Goal: Task Accomplishment & Management: Complete application form

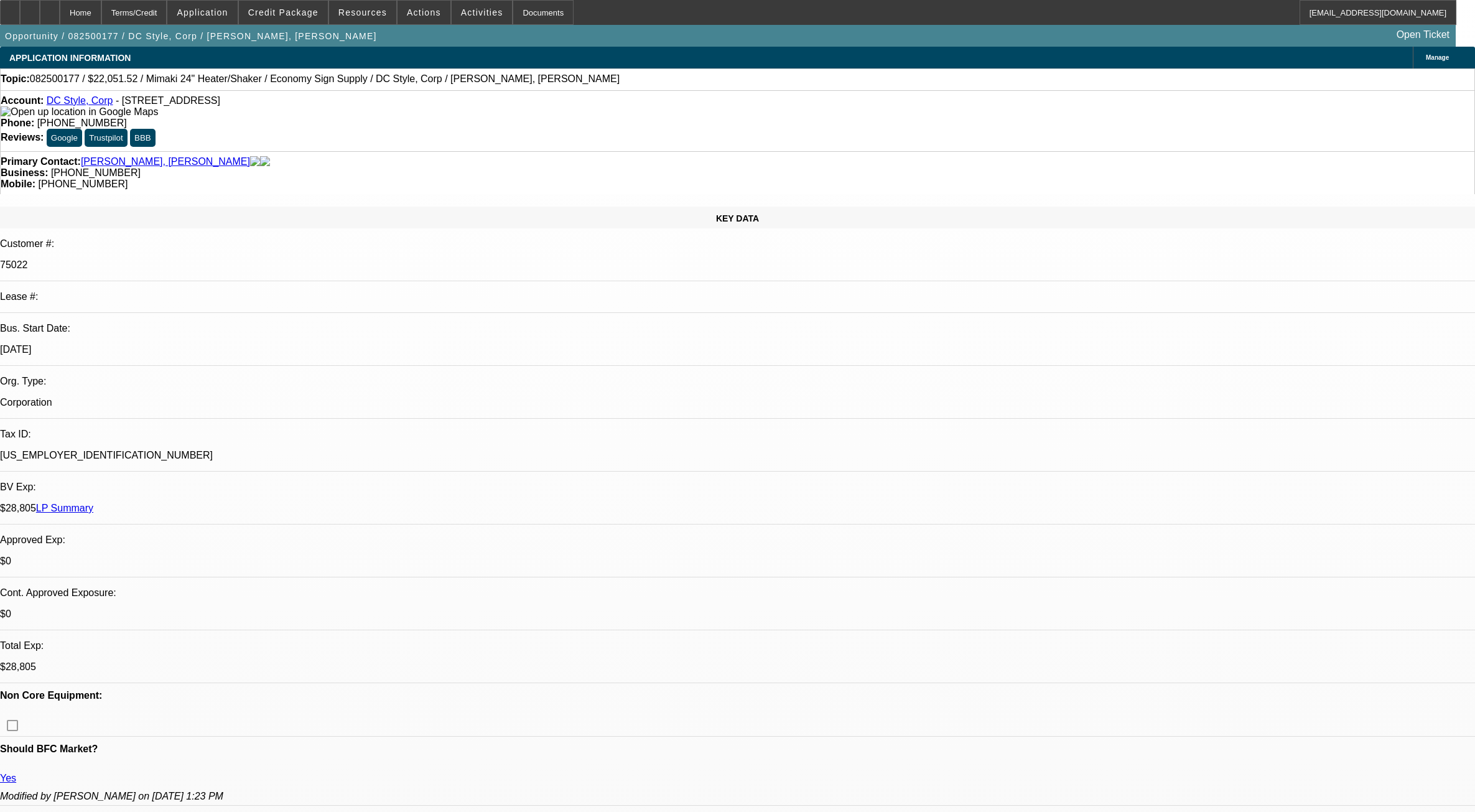
select select "0"
select select "6"
select select "0"
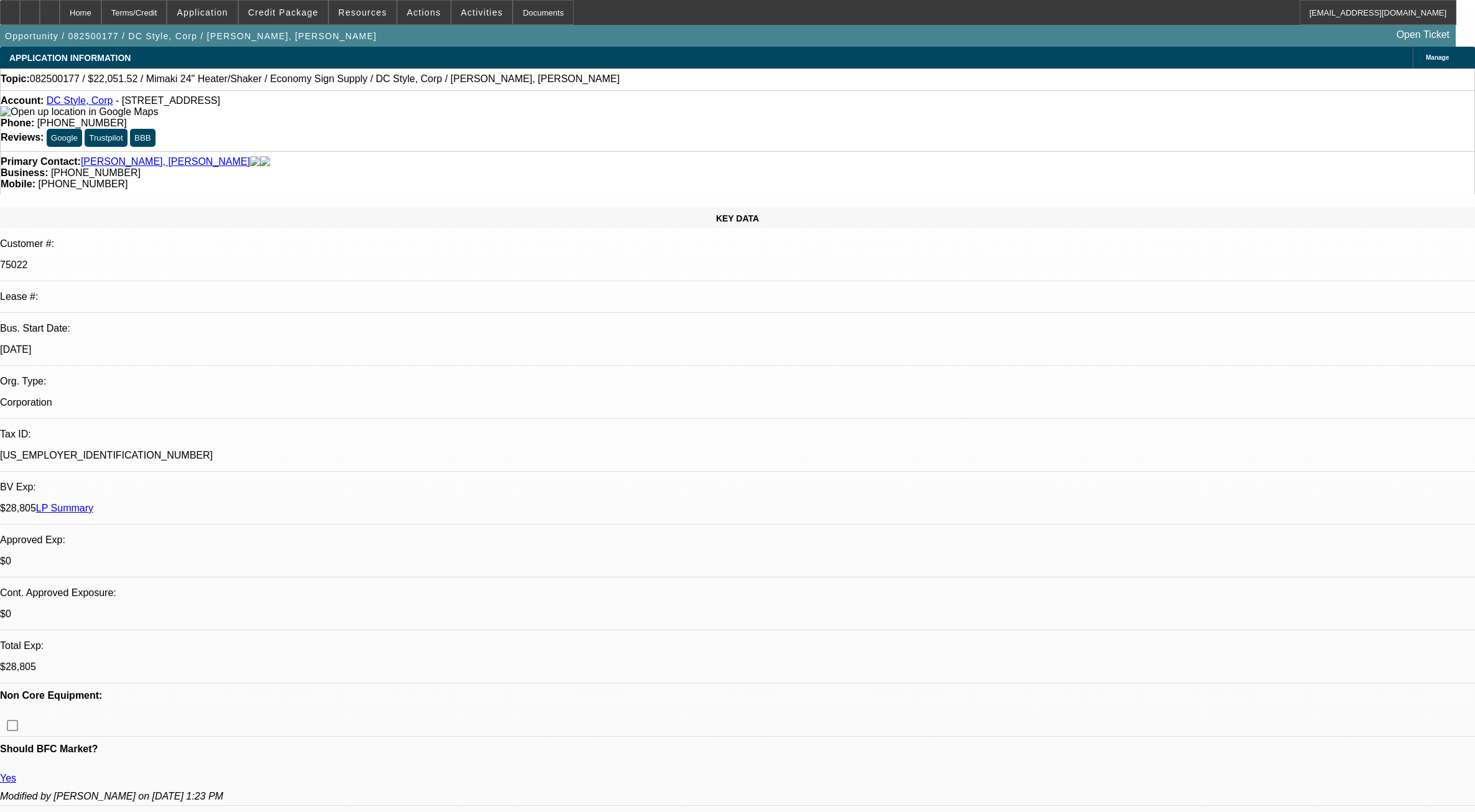
select select "0"
select select "6"
select select "0"
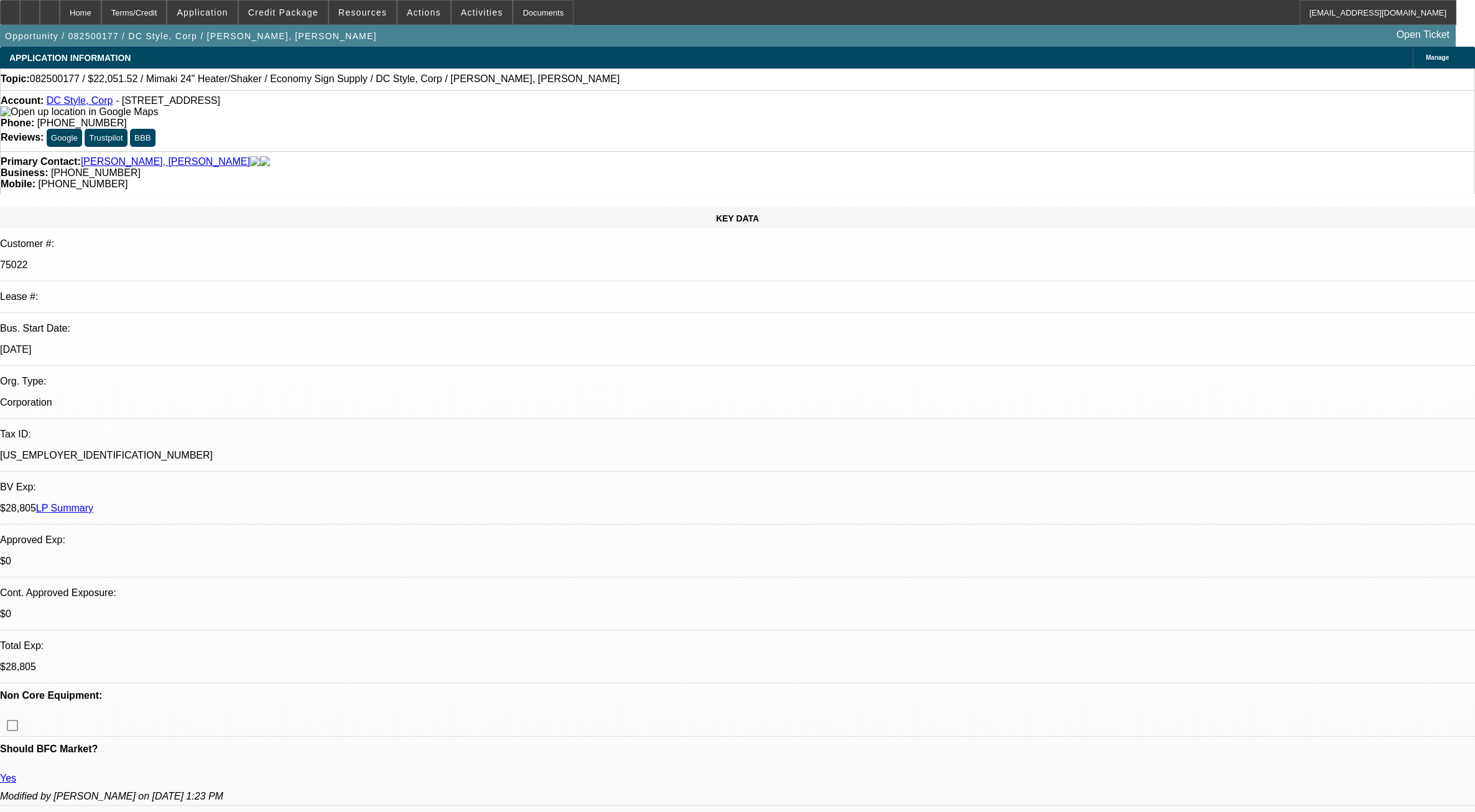
select select "0"
select select "6"
select select "0"
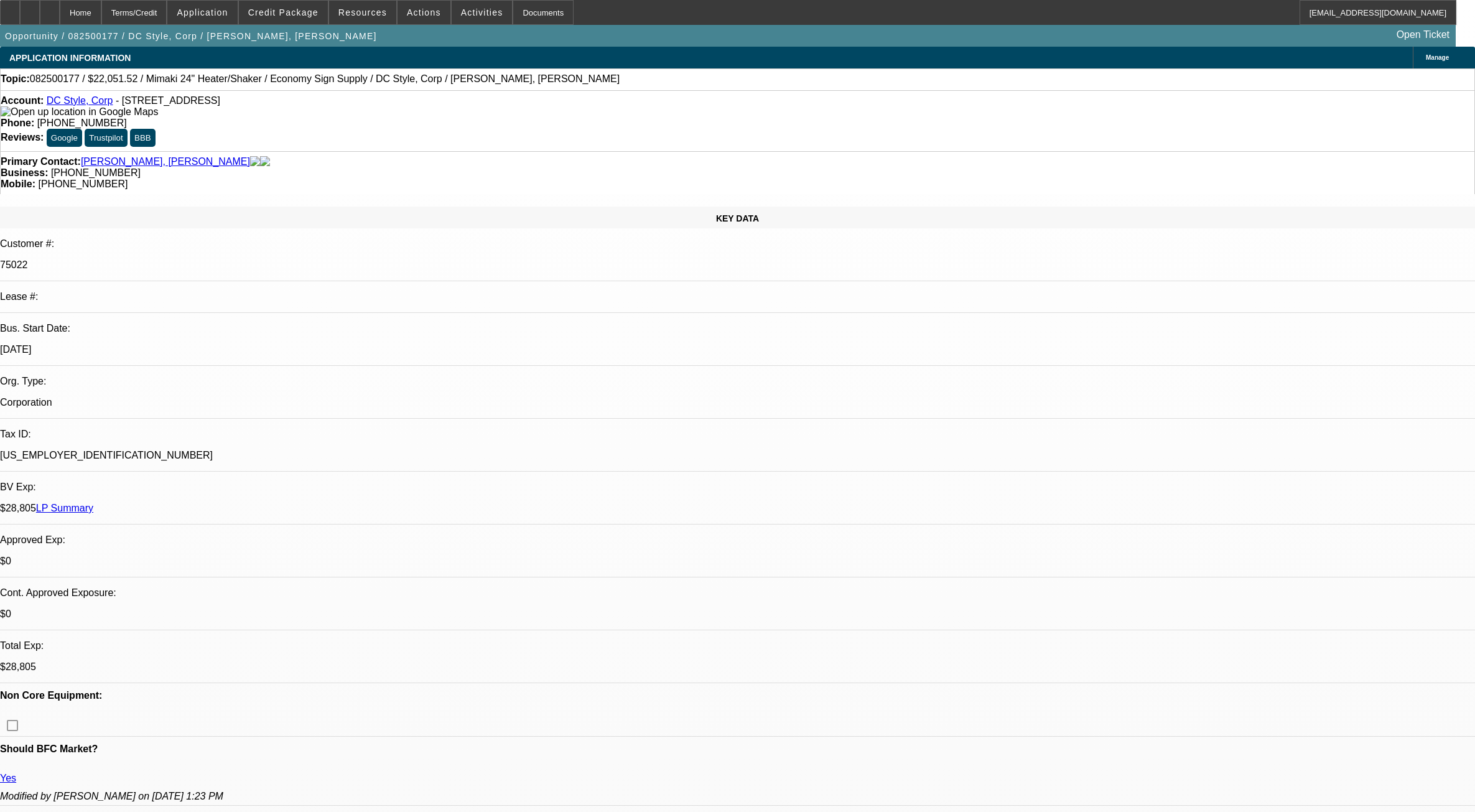
select select "6"
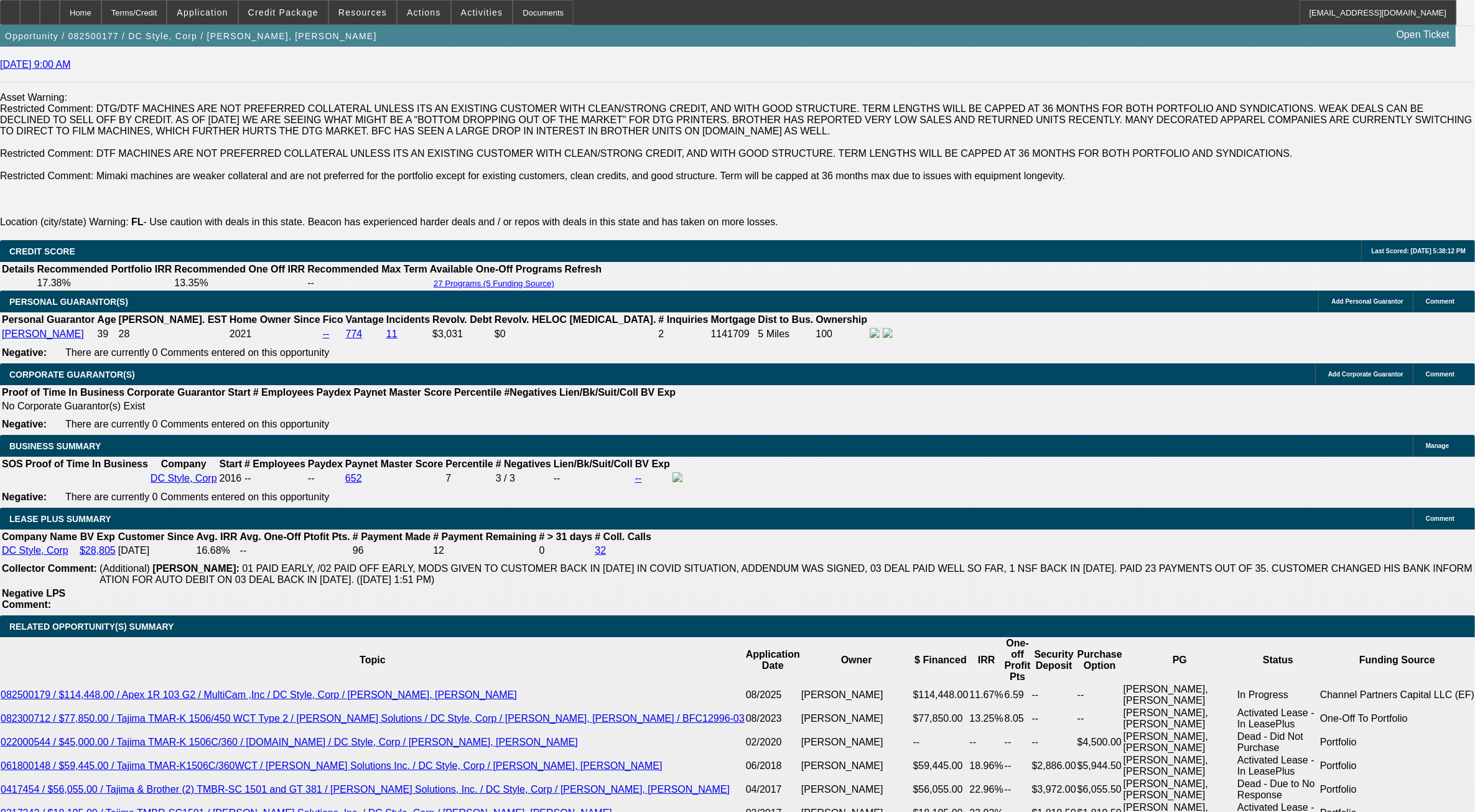
scroll to position [368, 0]
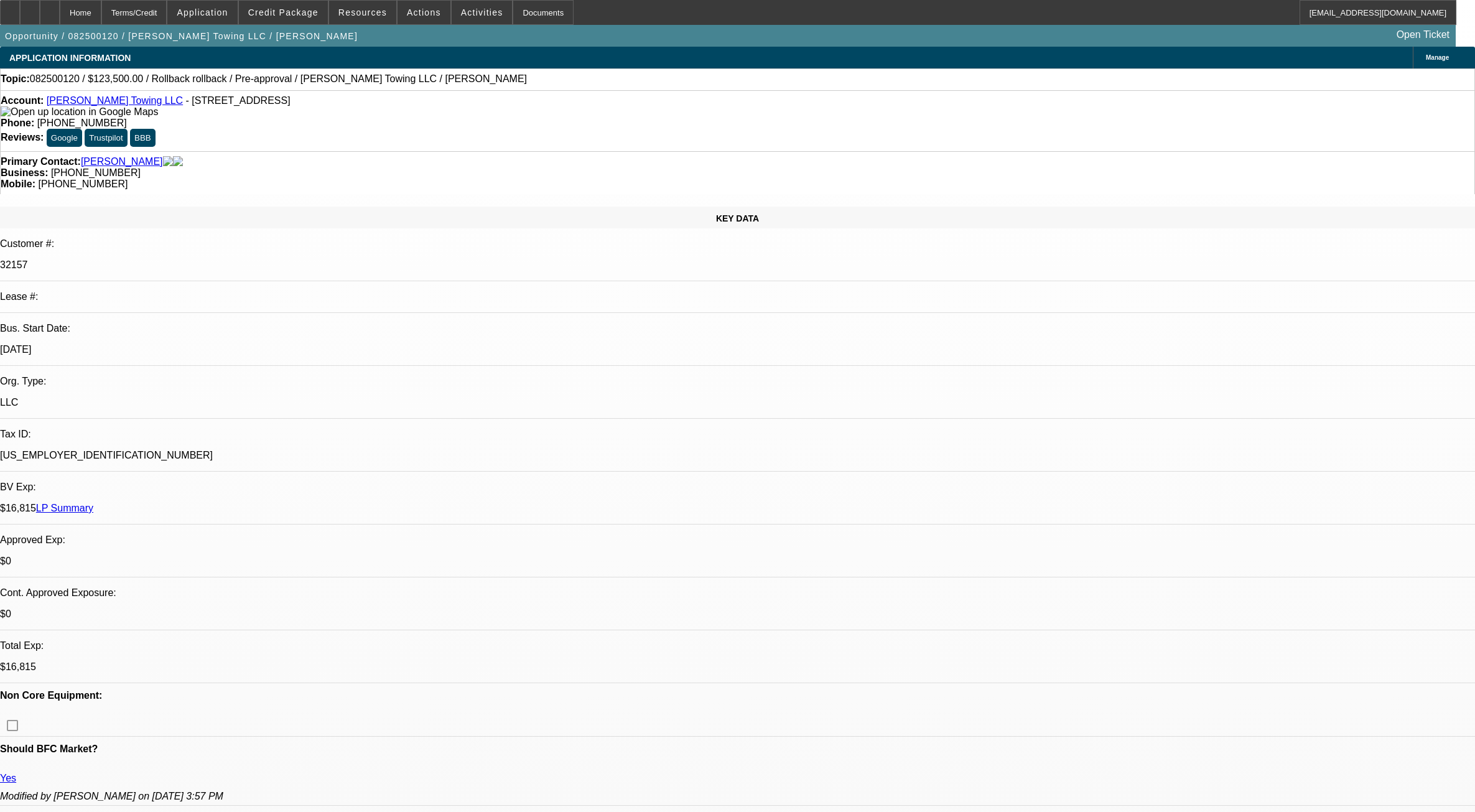
select select "0"
select select "6"
select select "0"
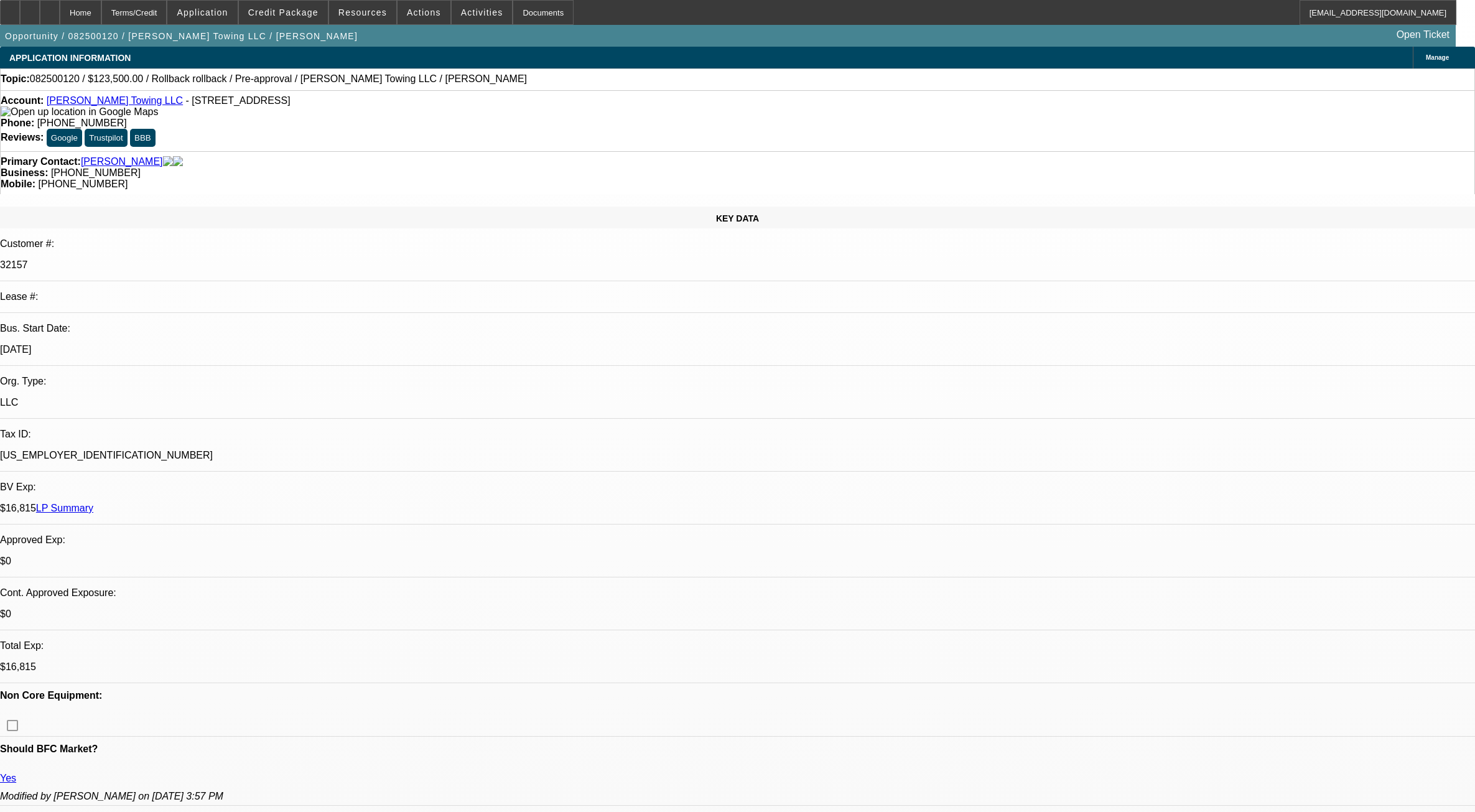
select select "3"
select select "0.1"
select select "4"
select select "0"
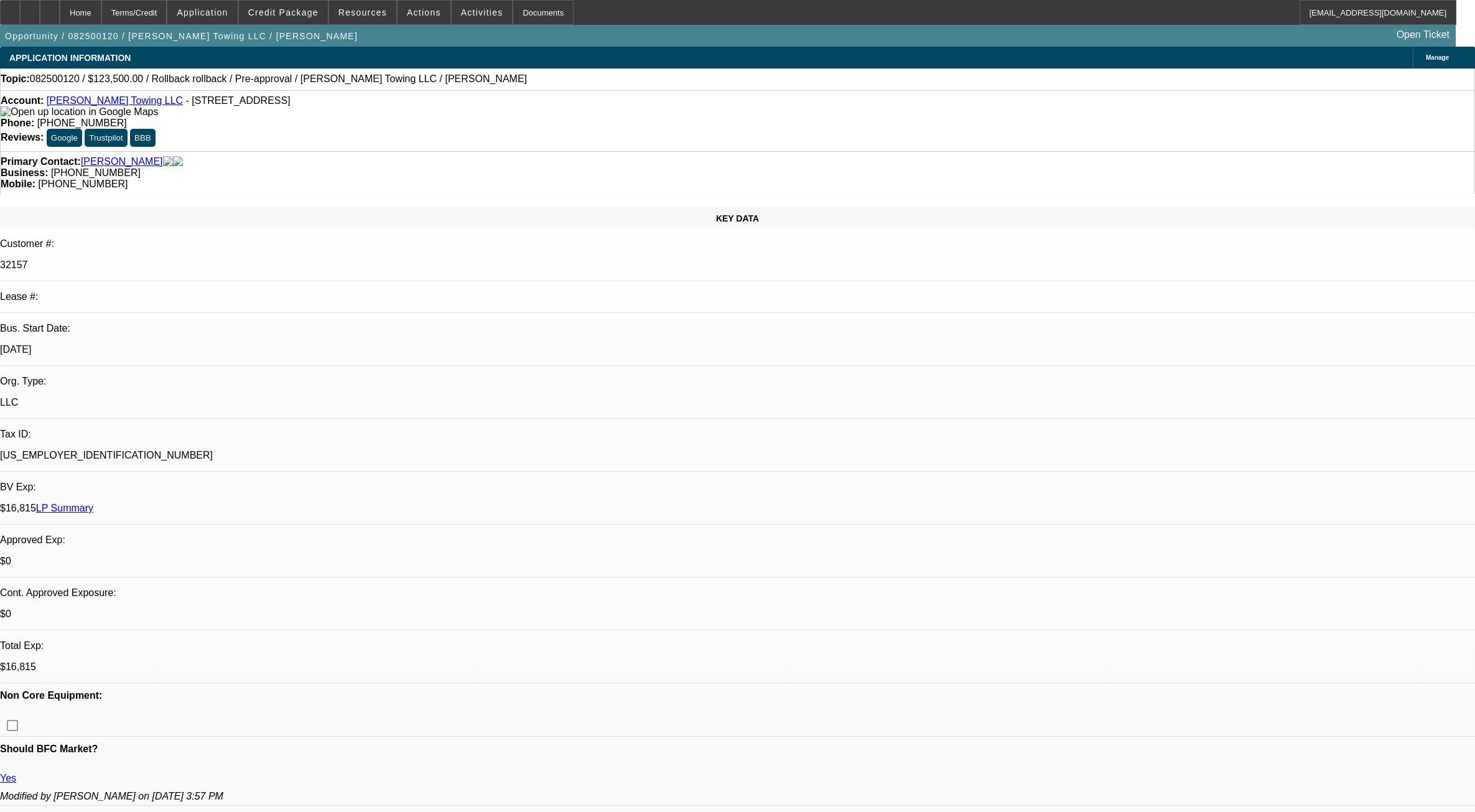
select select "3"
select select "0.1"
select select "4"
select select "0"
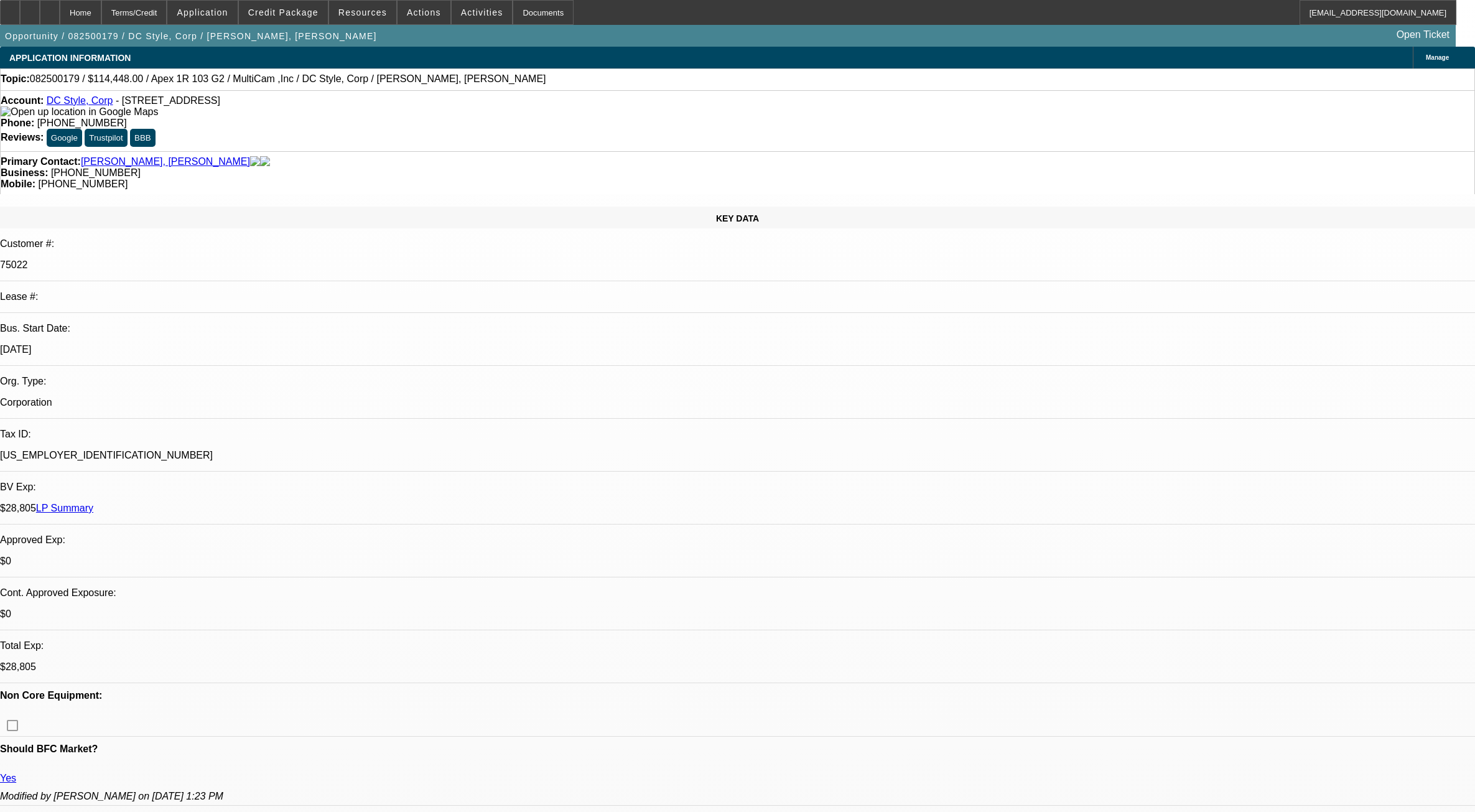
select select "0"
select select "6"
select select "0"
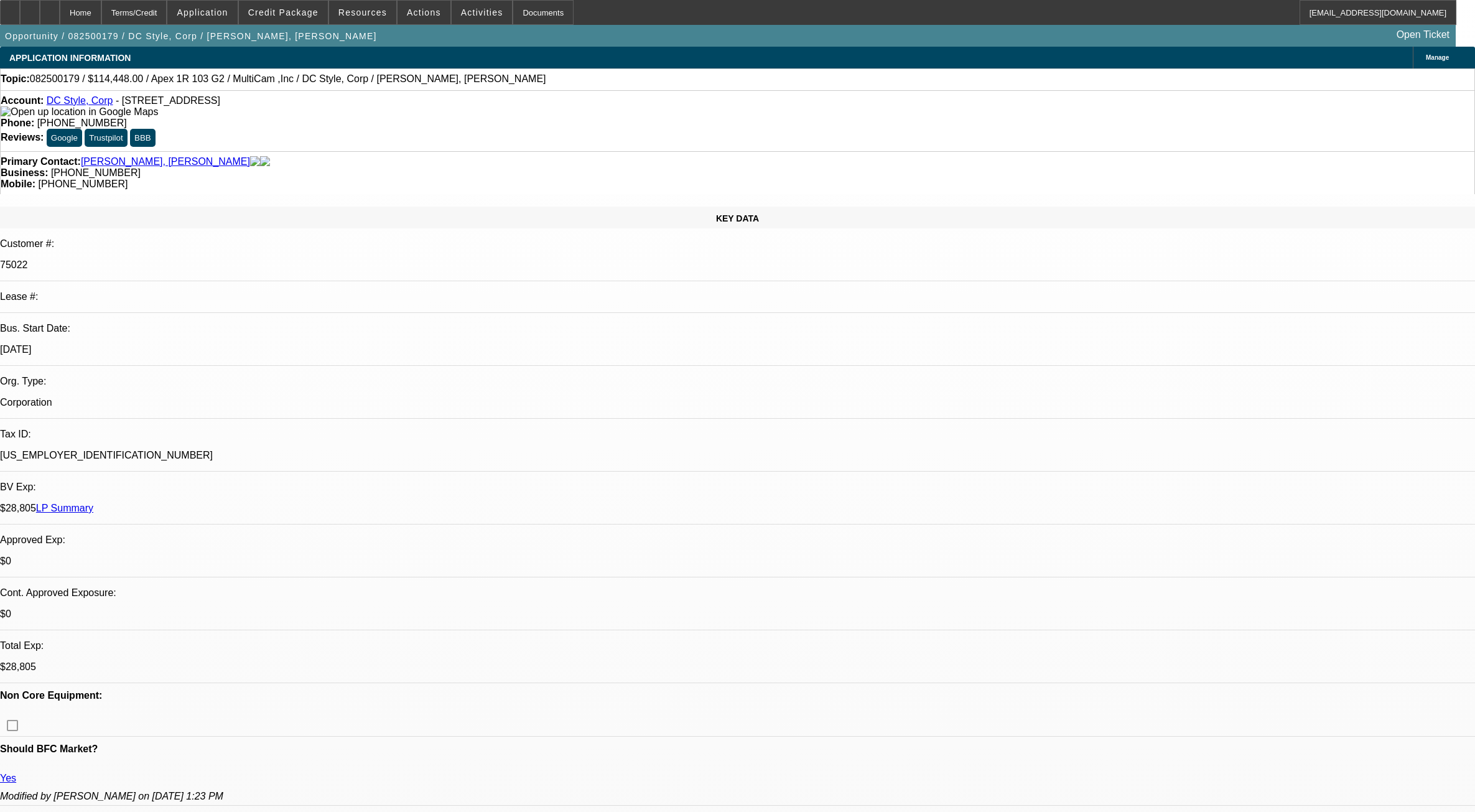
select select "0"
select select "6"
select select "0"
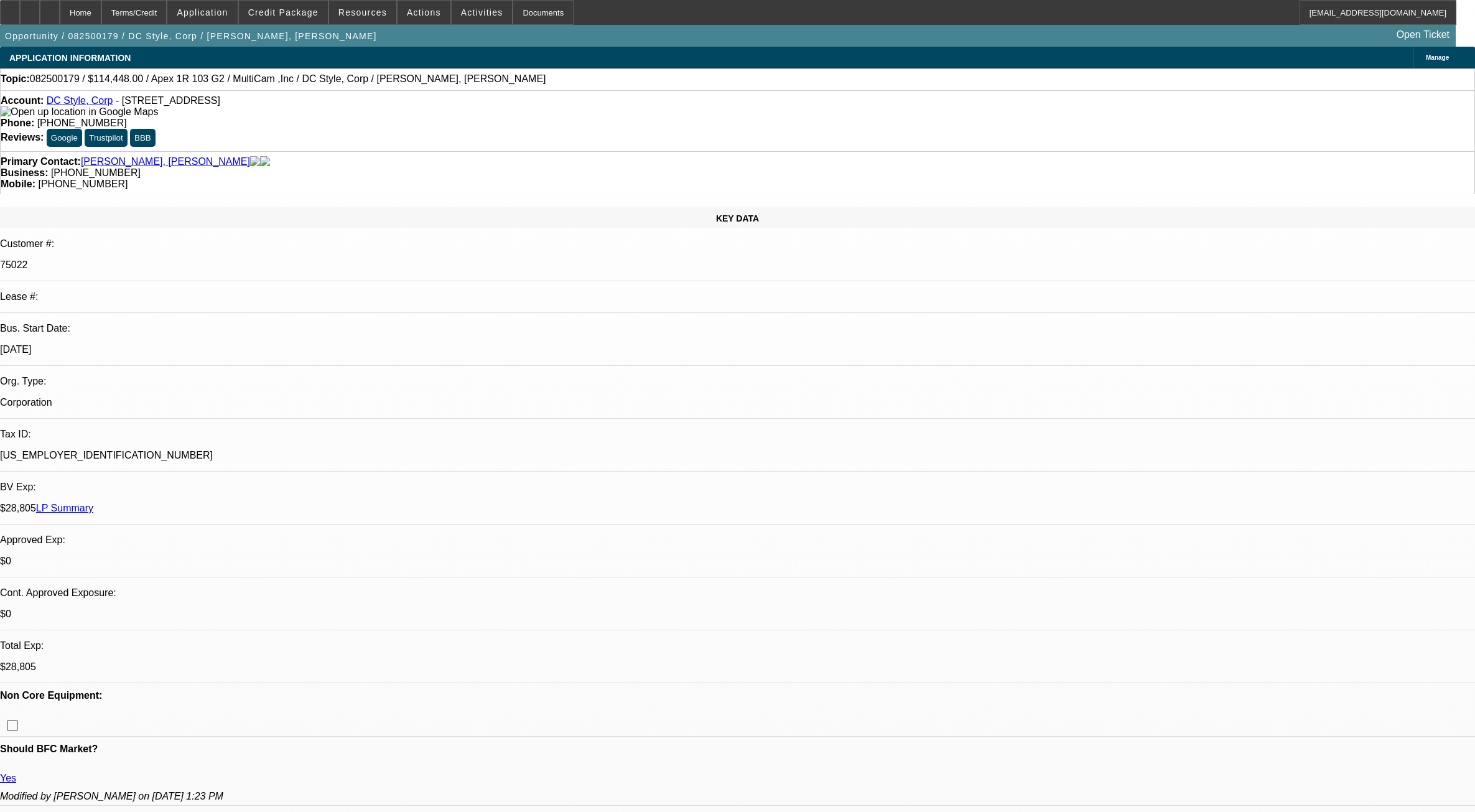
select select "6"
select select "0"
select select "6"
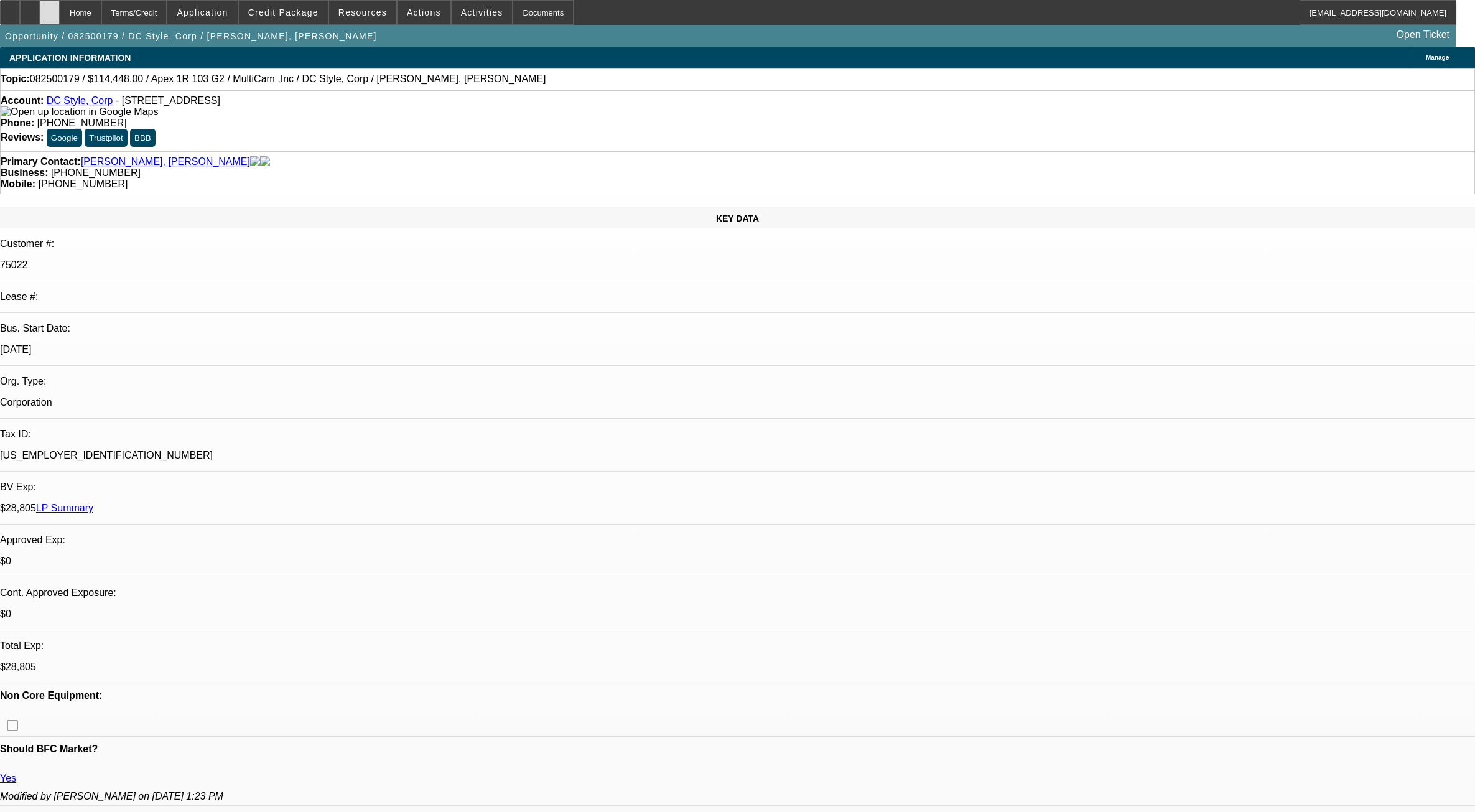
scroll to position [1935, 0]
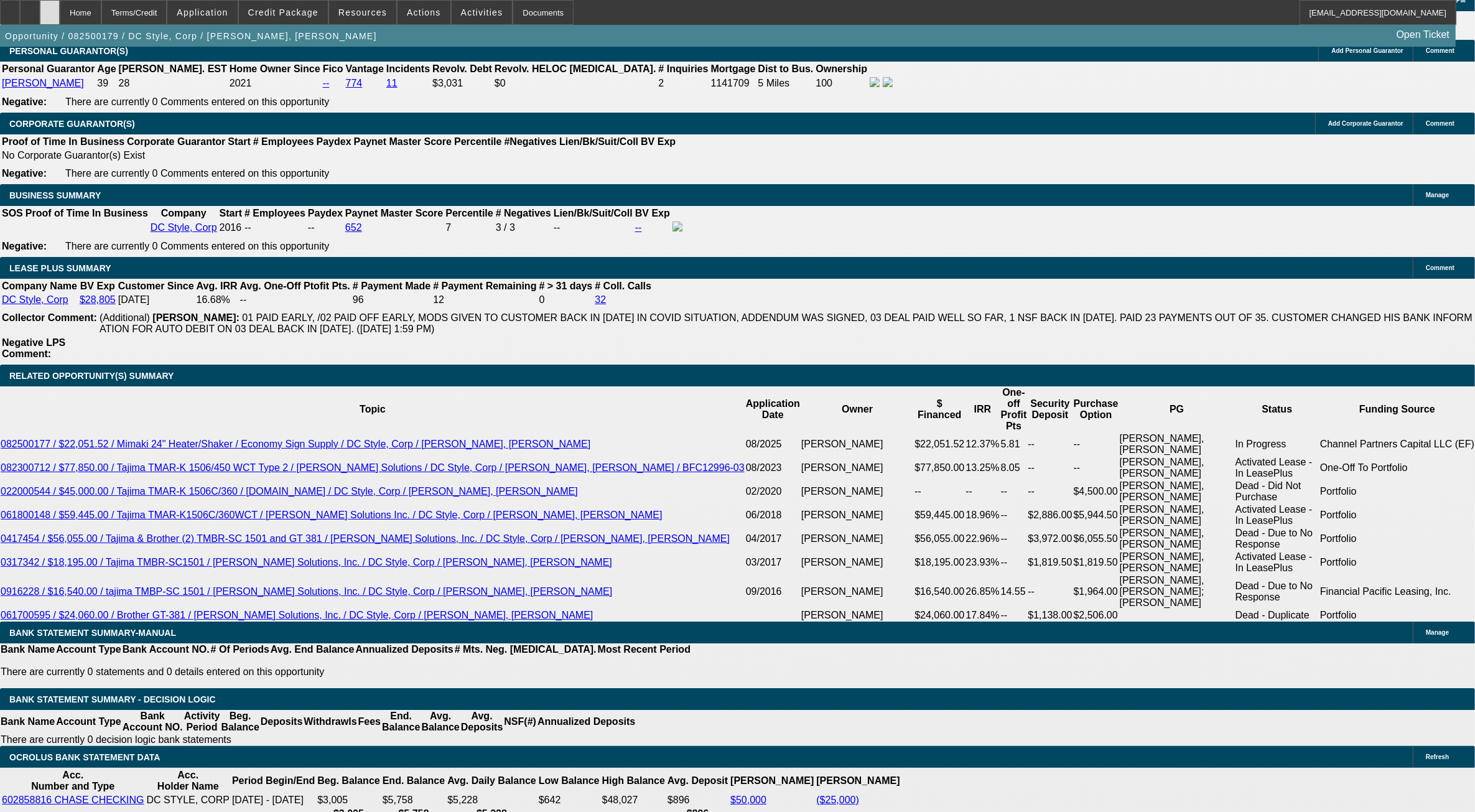
click at [60, 17] on div at bounding box center [50, 12] width 20 height 25
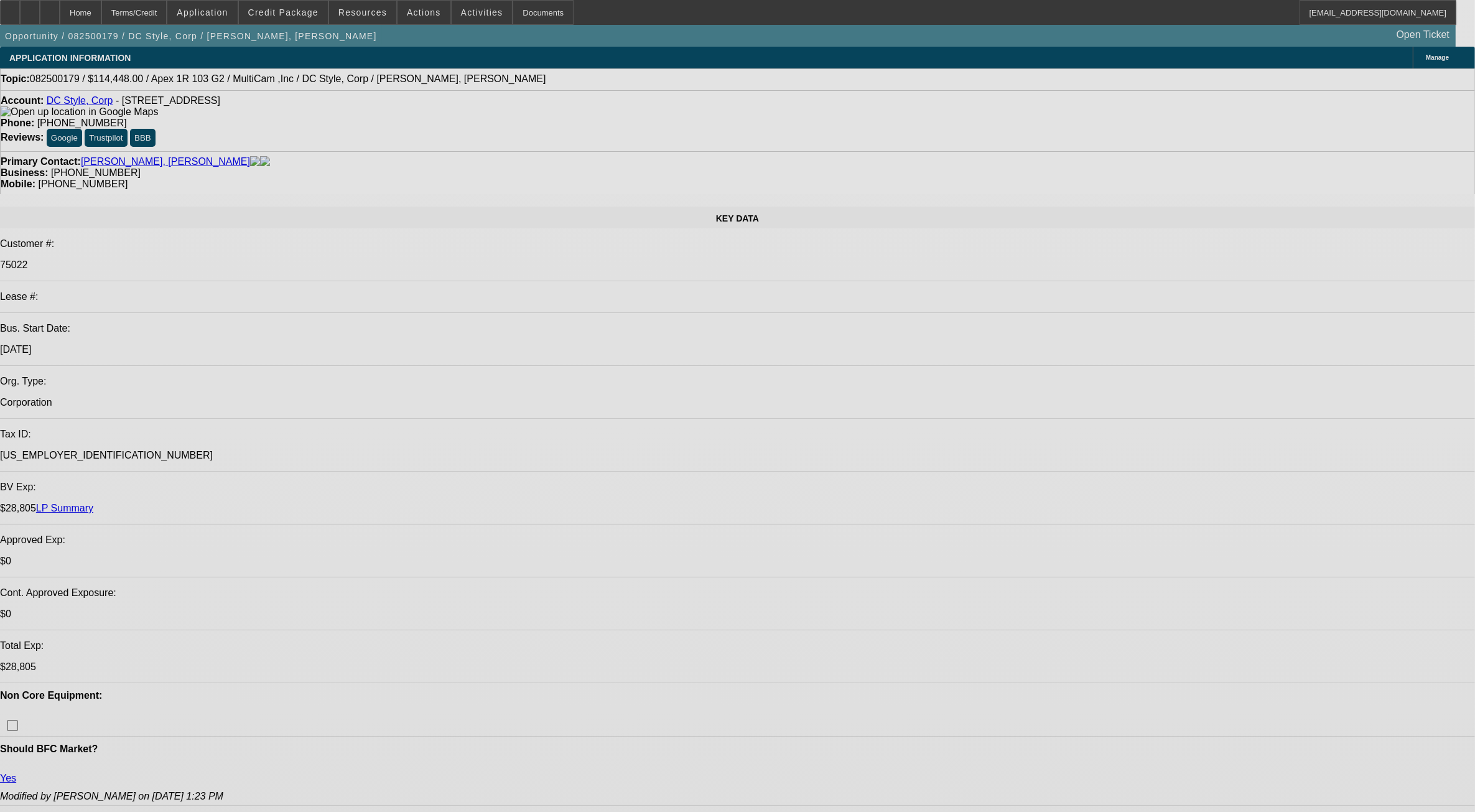
select select "0"
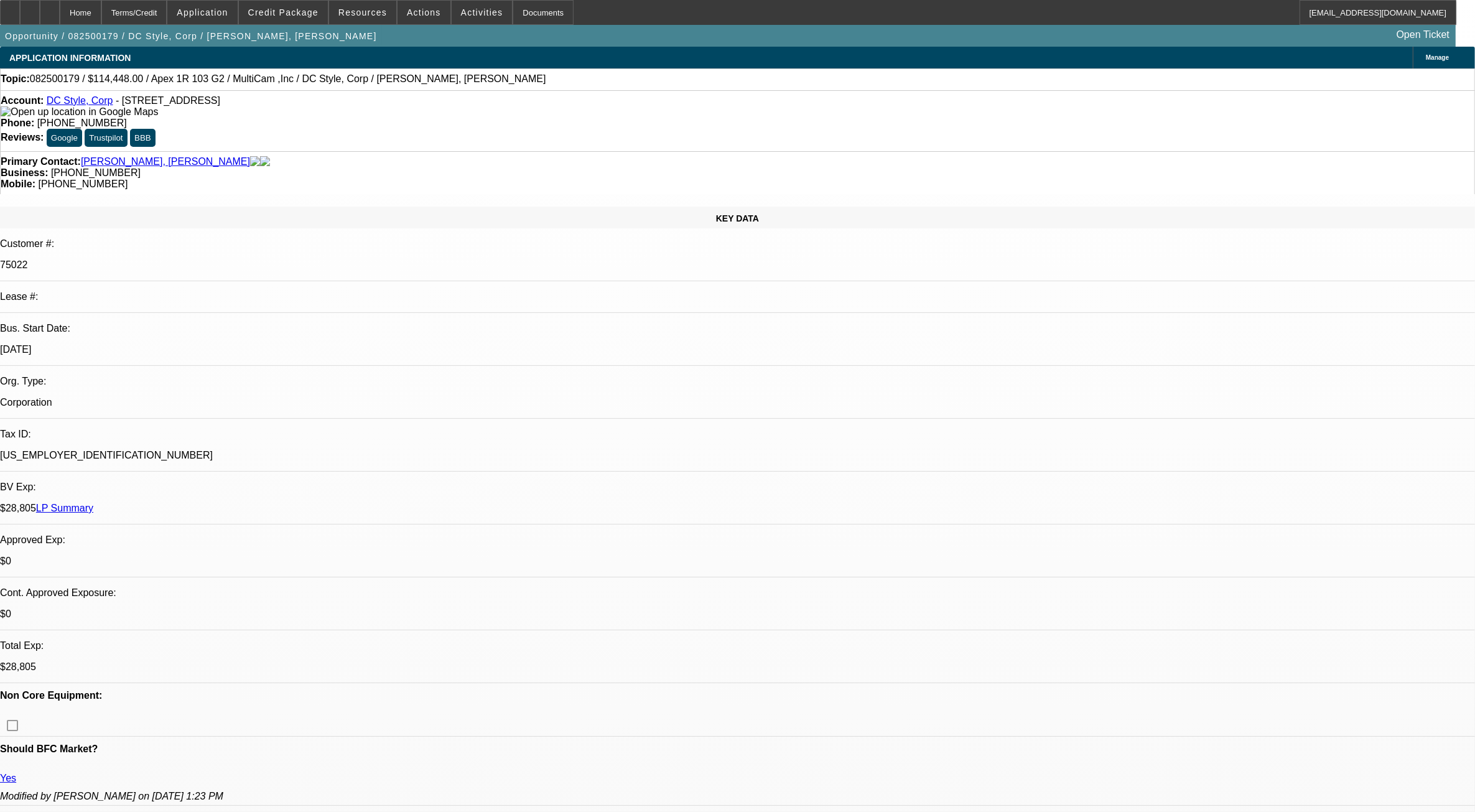
select select "0"
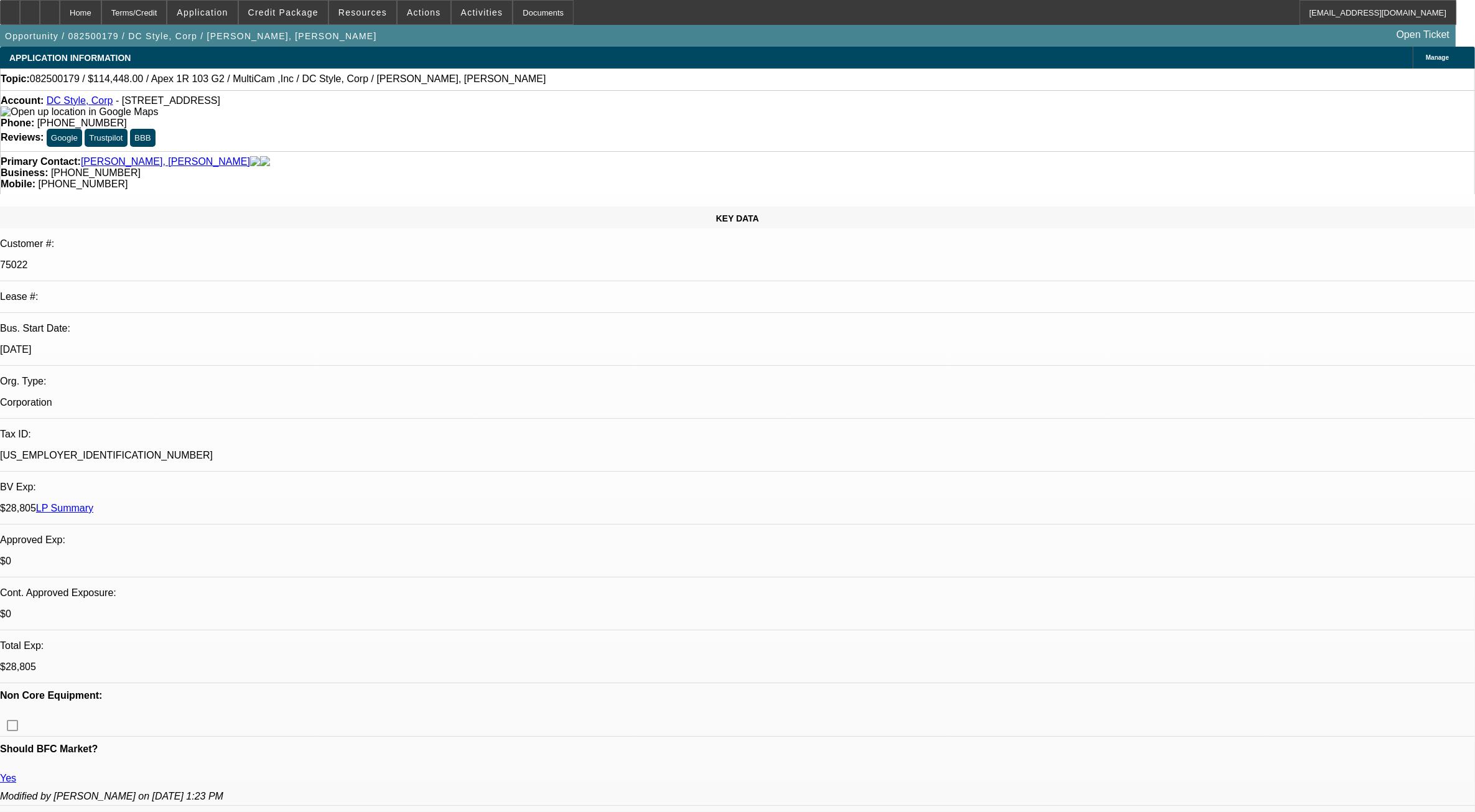
select select "0"
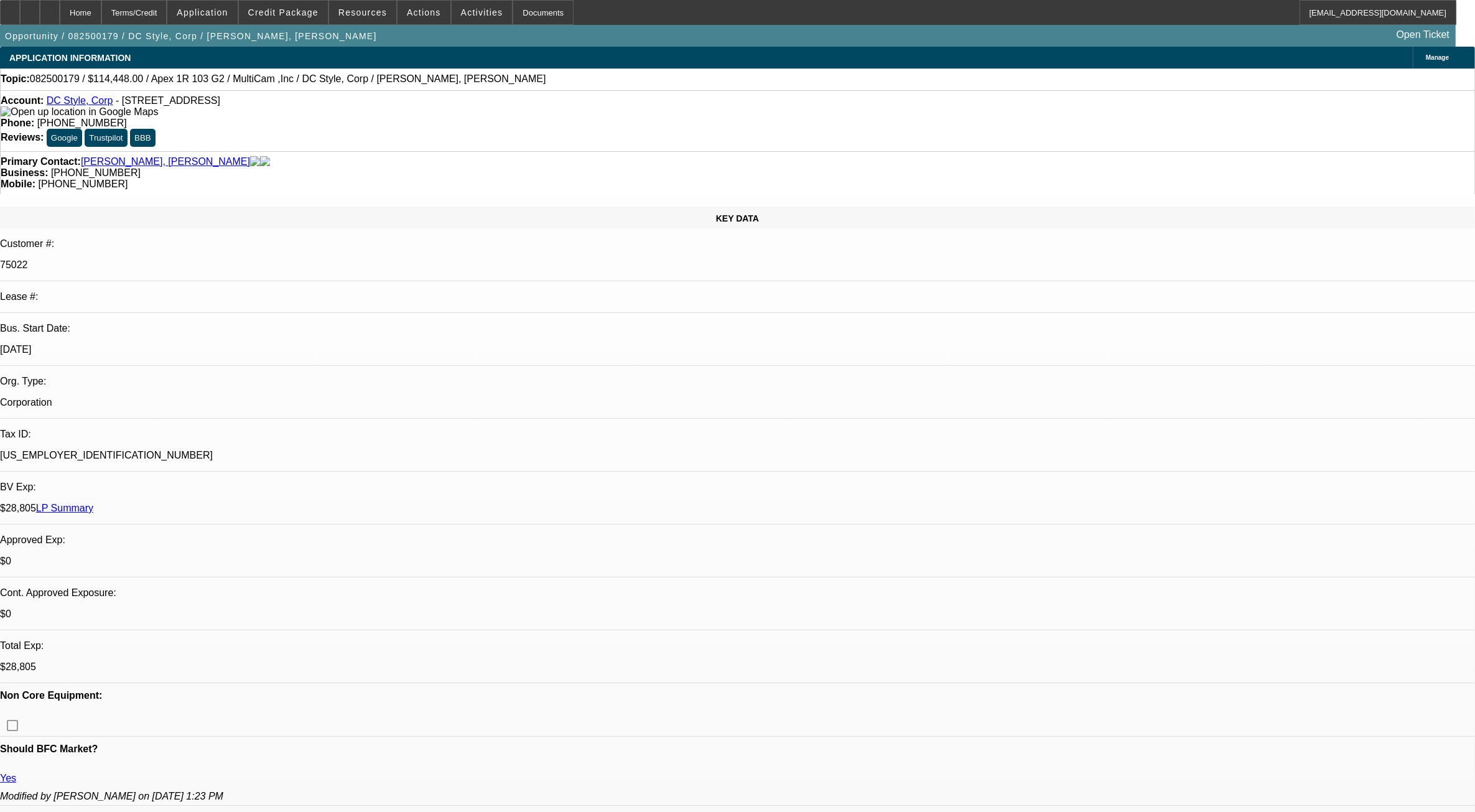
select select "0"
select select "1"
select select "6"
select select "1"
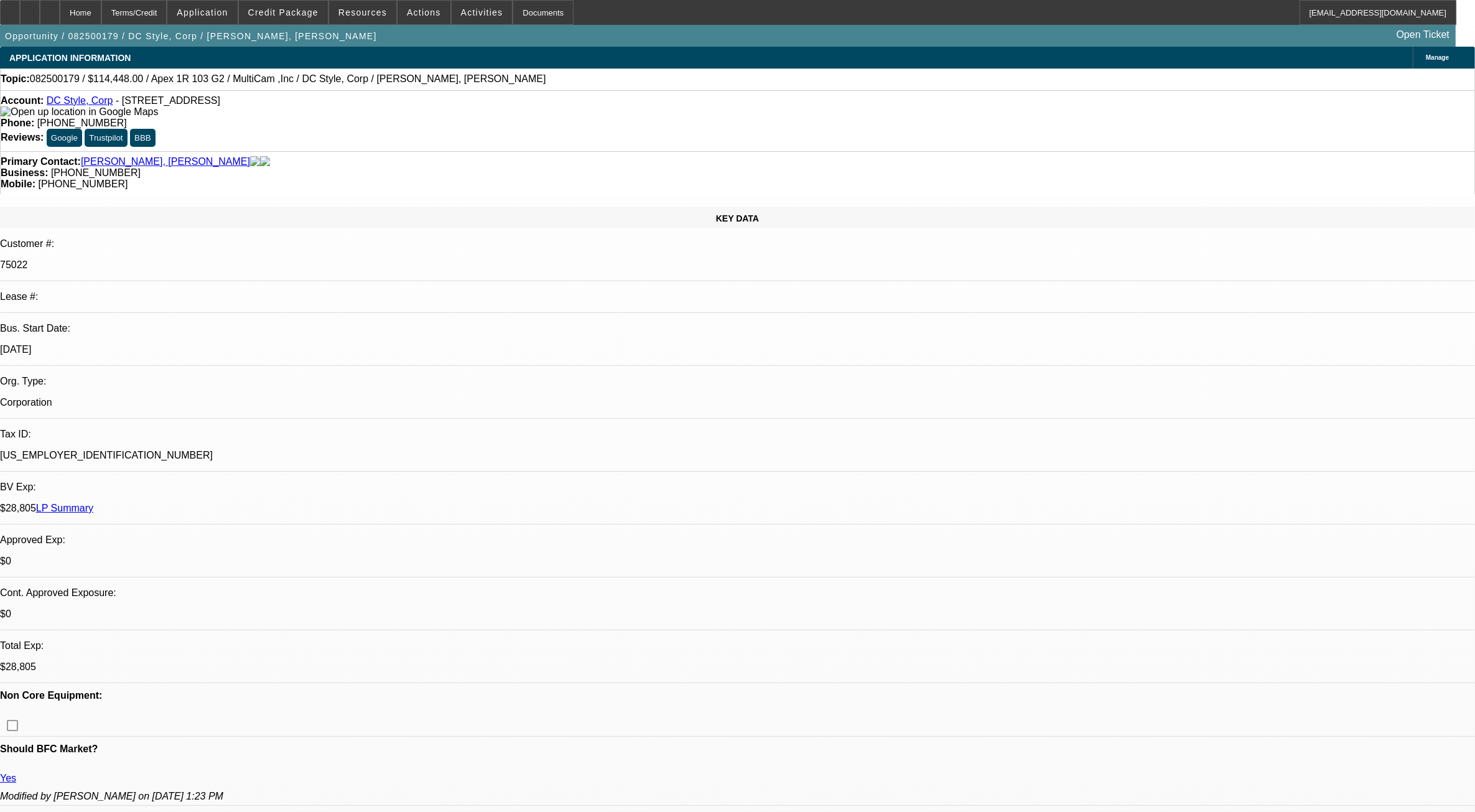
select select "1"
select select "6"
select select "1"
select select "6"
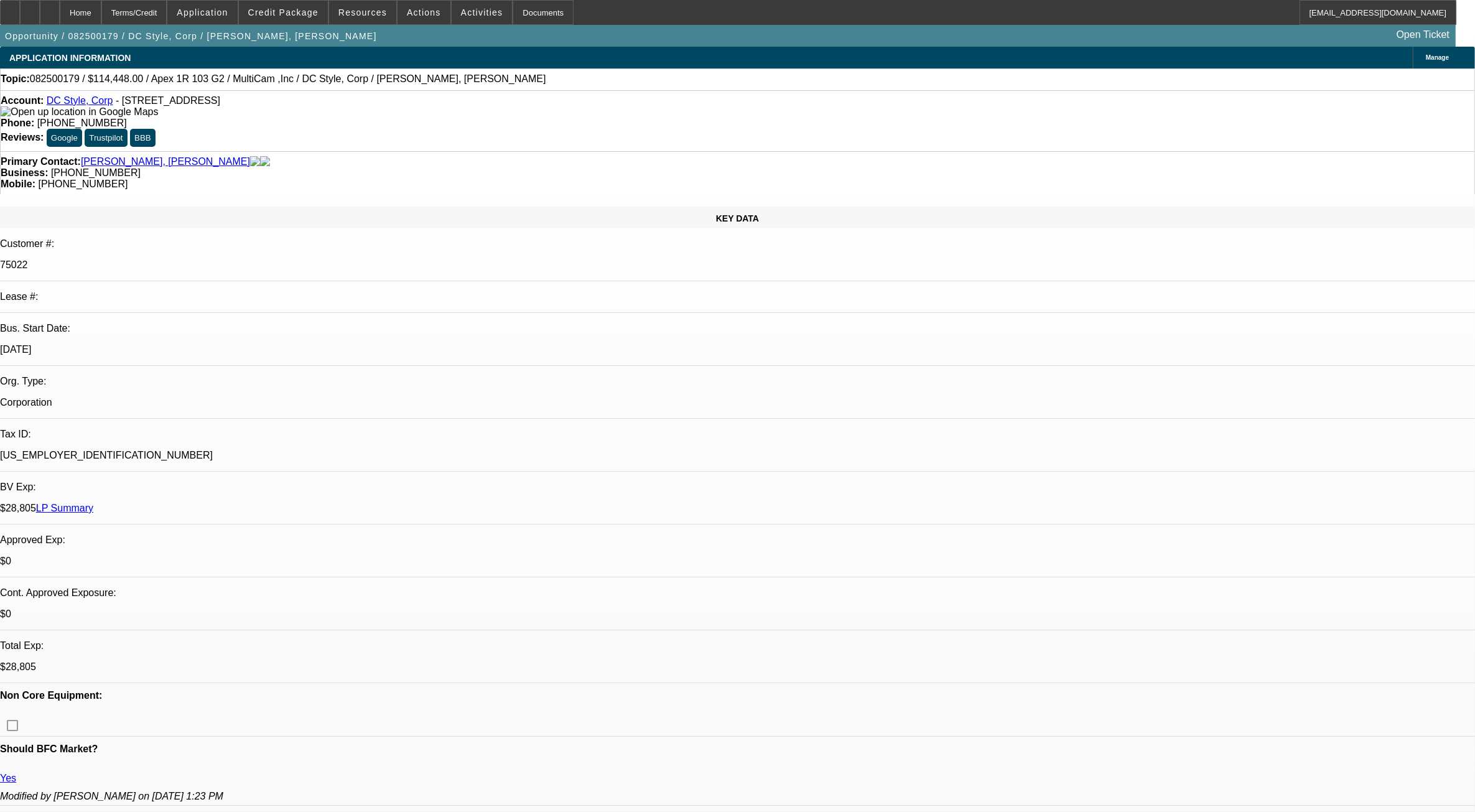
select select "1"
select select "6"
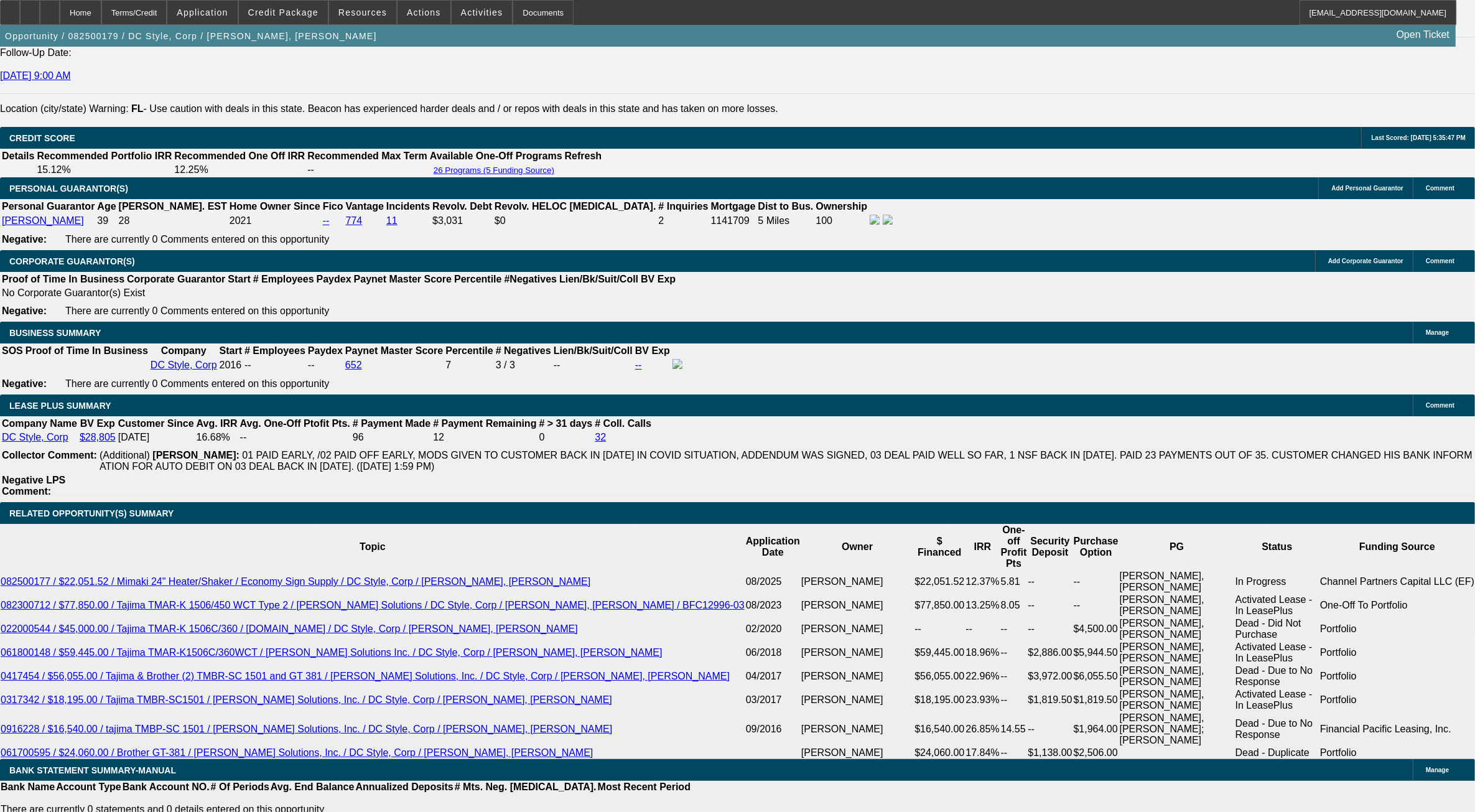
scroll to position [2051, 0]
